Goal: Information Seeking & Learning: Find specific page/section

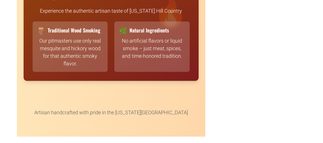
scroll to position [1355, 0]
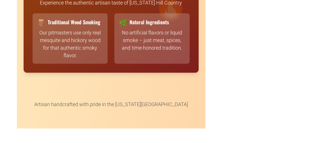
click at [161, 23] on span "Natural Ingredients" at bounding box center [149, 22] width 39 height 6
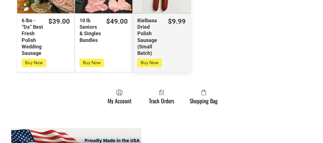
scroll to position [1585, 0]
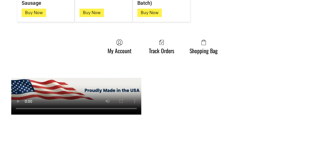
click at [251, 41] on ul "My Account Track Orders Shopping Bag" at bounding box center [162, 49] width 290 height 21
click at [116, 46] on link "My Account" at bounding box center [120, 46] width 30 height 15
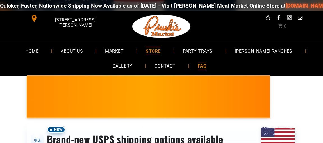
click at [203, 67] on span "FAQ" at bounding box center [202, 66] width 9 height 8
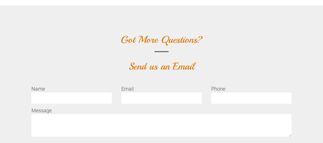
scroll to position [1611, 0]
